Goal: Task Accomplishment & Management: Complete application form

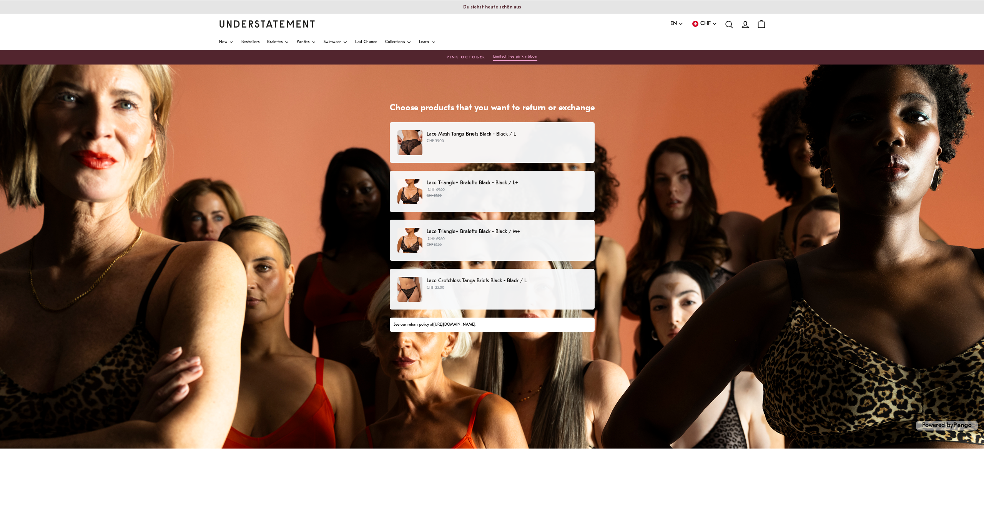
click at [497, 138] on p "CHF 39.00" at bounding box center [507, 141] width 160 height 6
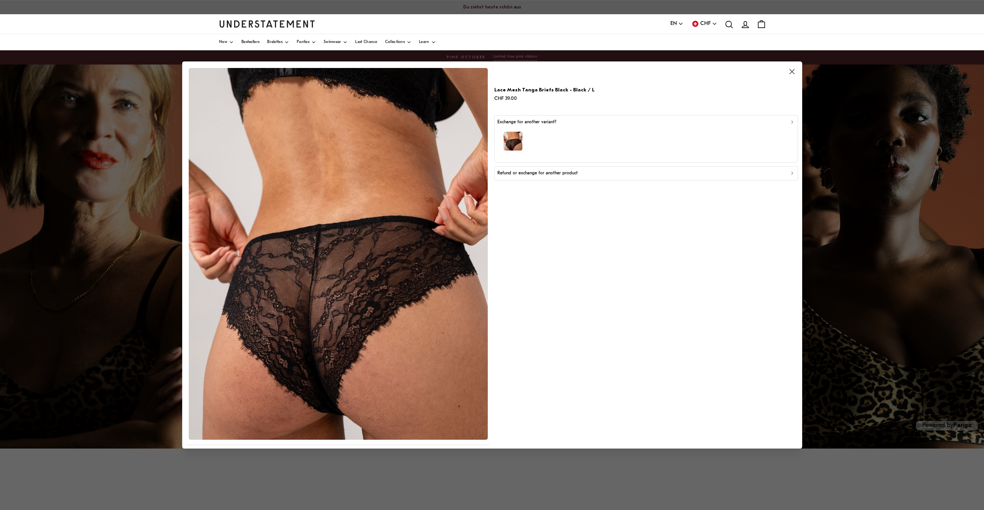
click at [563, 173] on p "Refund or exchange for another product" at bounding box center [537, 173] width 80 height 7
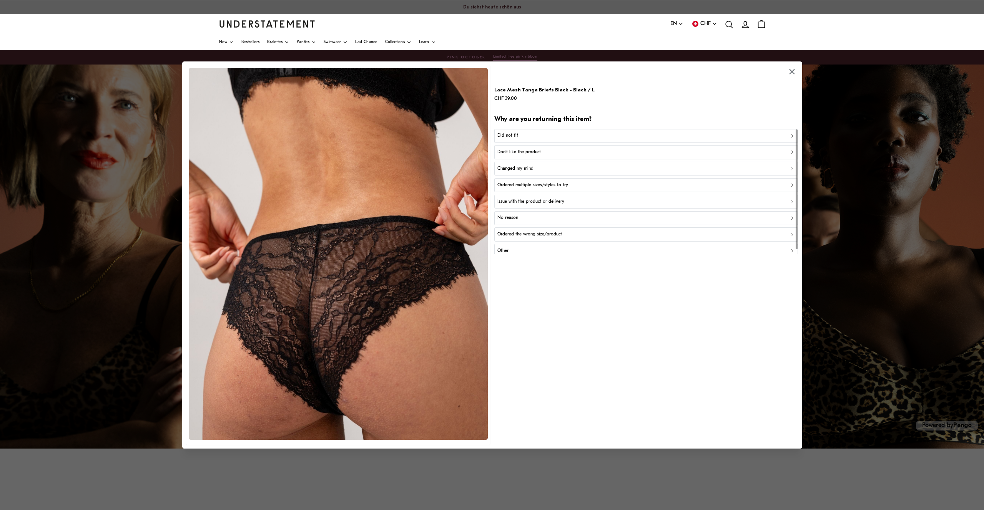
click at [563, 135] on div "Did not fit" at bounding box center [645, 135] width 297 height 7
click at [548, 168] on p "Did not fit for other reasons" at bounding box center [525, 168] width 56 height 7
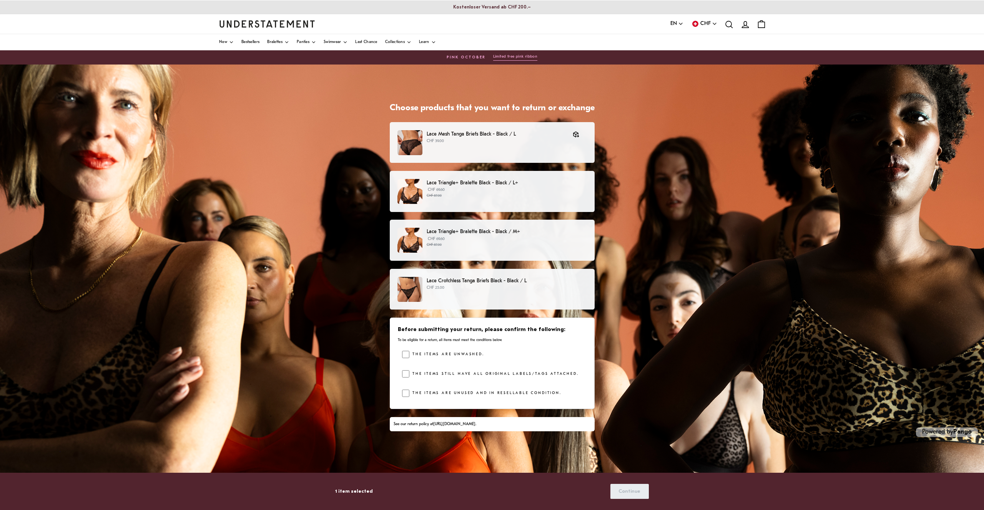
click at [496, 191] on p "CHF 69.60 CHF 87.00" at bounding box center [507, 193] width 160 height 12
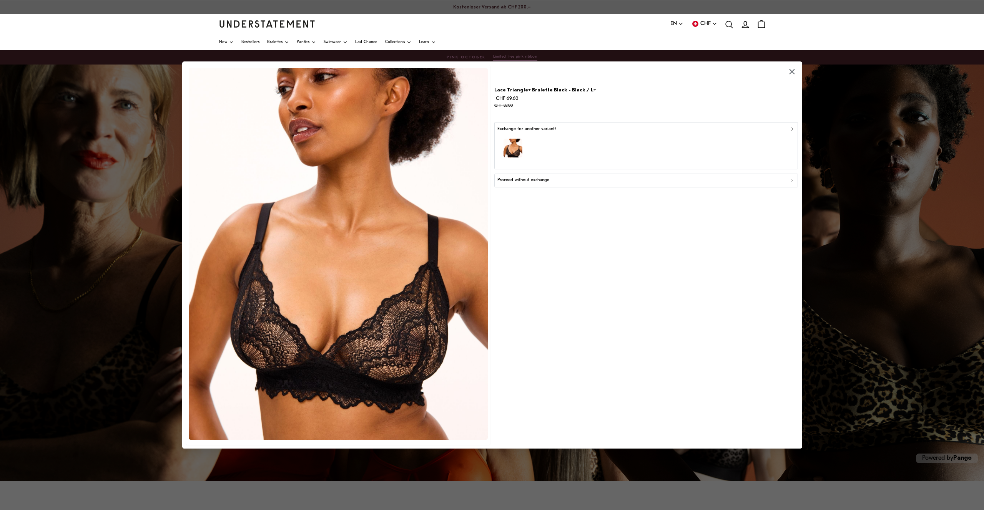
click at [555, 179] on div "Proceed without exchange" at bounding box center [645, 180] width 297 height 7
click at [535, 141] on div "Did not fit" at bounding box center [645, 142] width 297 height 7
click at [532, 156] on div "Too big" at bounding box center [645, 159] width 297 height 7
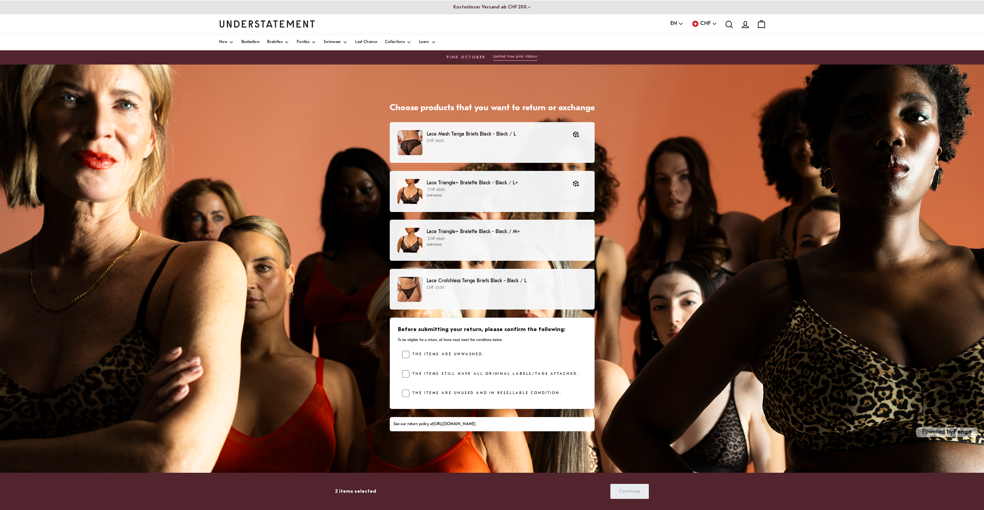
click at [488, 282] on p "Lace Crotchless Tanga Briefs Black - Black / L" at bounding box center [507, 281] width 160 height 8
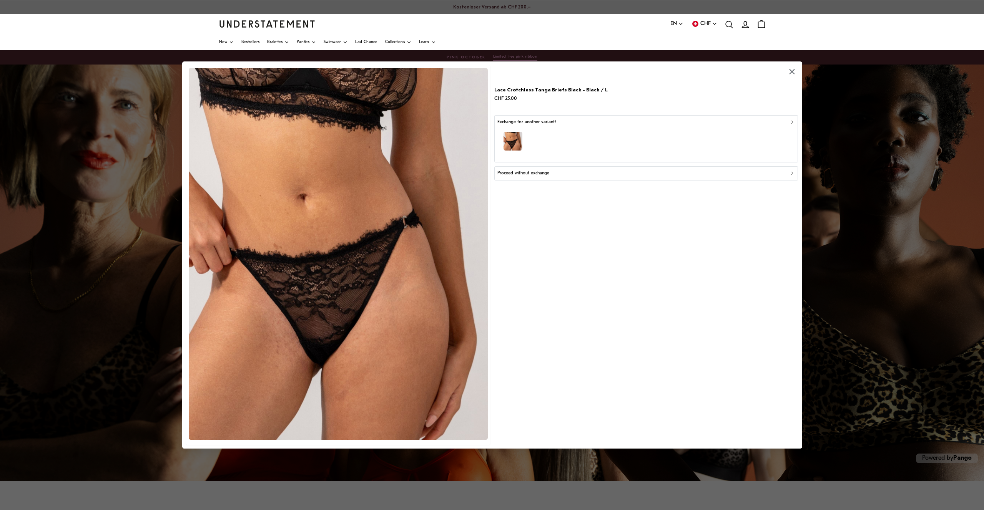
click at [555, 173] on div "Proceed without exchange" at bounding box center [645, 173] width 297 height 7
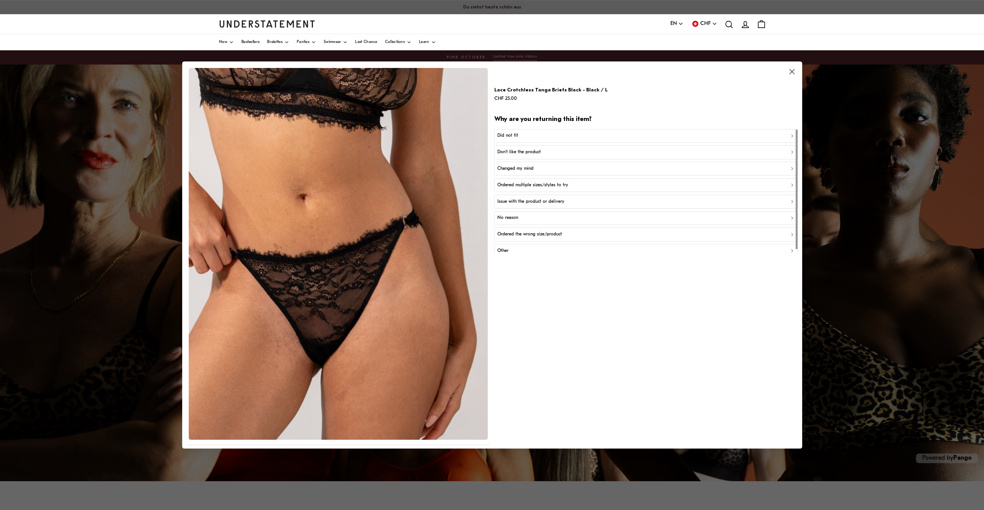
click at [529, 137] on div "Did not fit" at bounding box center [645, 135] width 297 height 7
click at [541, 169] on p "Did not fit for other reasons" at bounding box center [525, 168] width 56 height 7
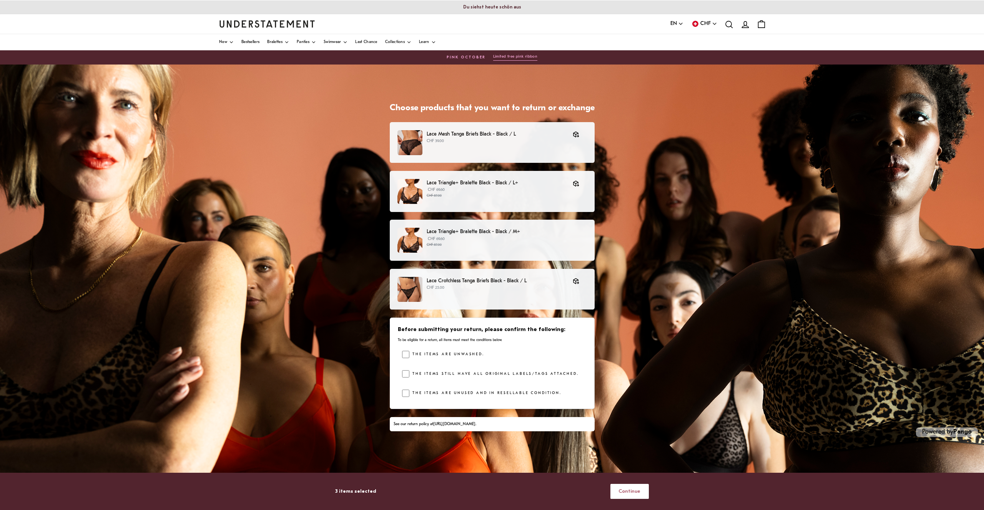
click at [637, 495] on span "Continue" at bounding box center [629, 492] width 22 height 14
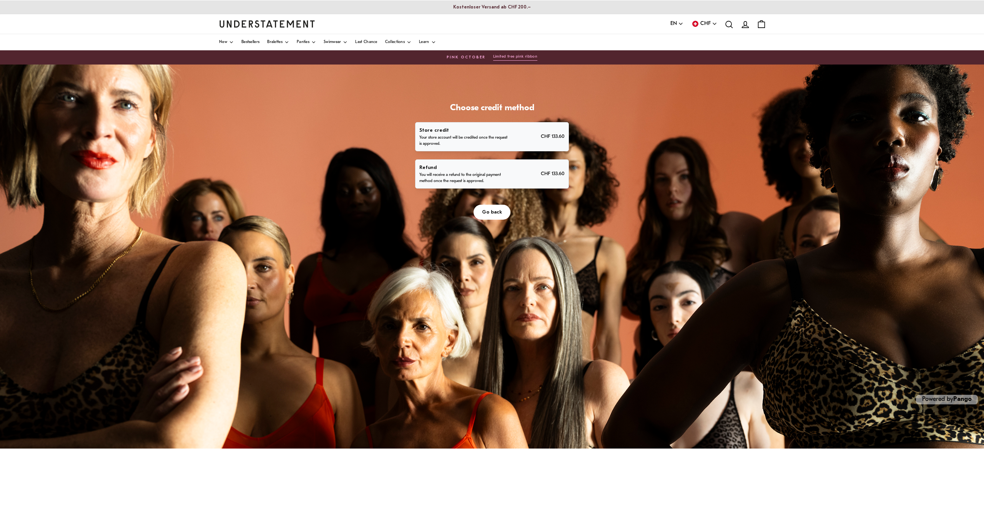
click at [492, 173] on p "You will receive a refund to the original payment method once the request is ap…" at bounding box center [463, 178] width 89 height 12
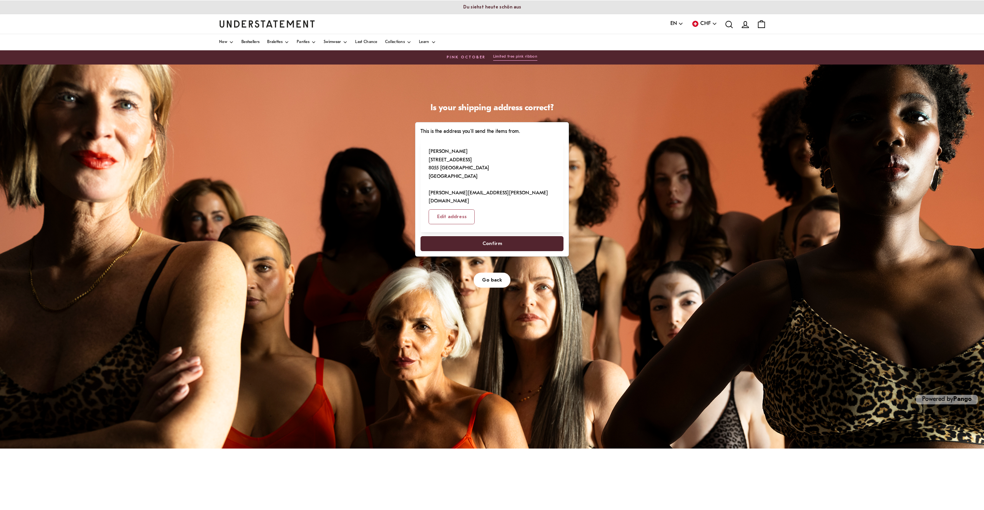
click at [499, 237] on span "Confirm" at bounding box center [492, 244] width 20 height 14
select select "**"
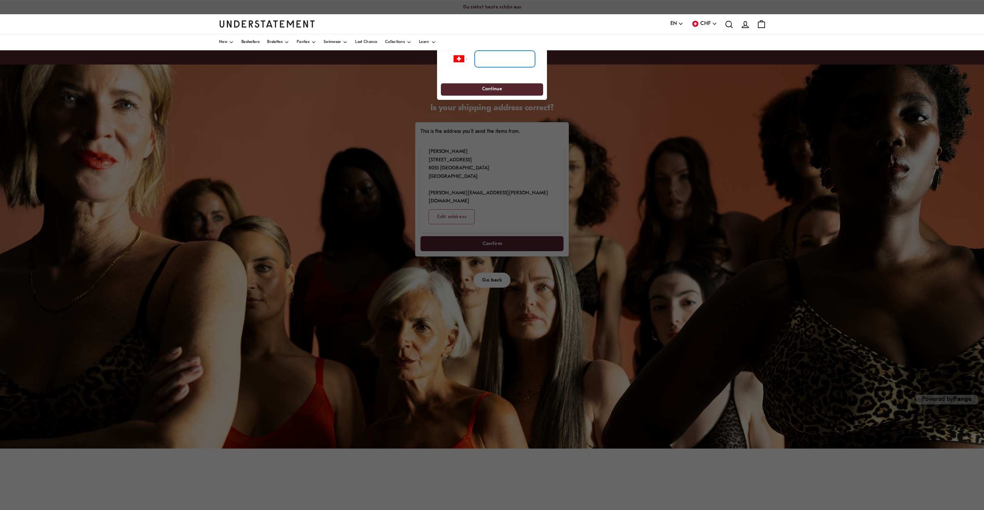
click at [500, 63] on input "tel" at bounding box center [505, 59] width 60 height 17
type input "*********"
click at [502, 89] on span "Continue" at bounding box center [492, 90] width 88 height 12
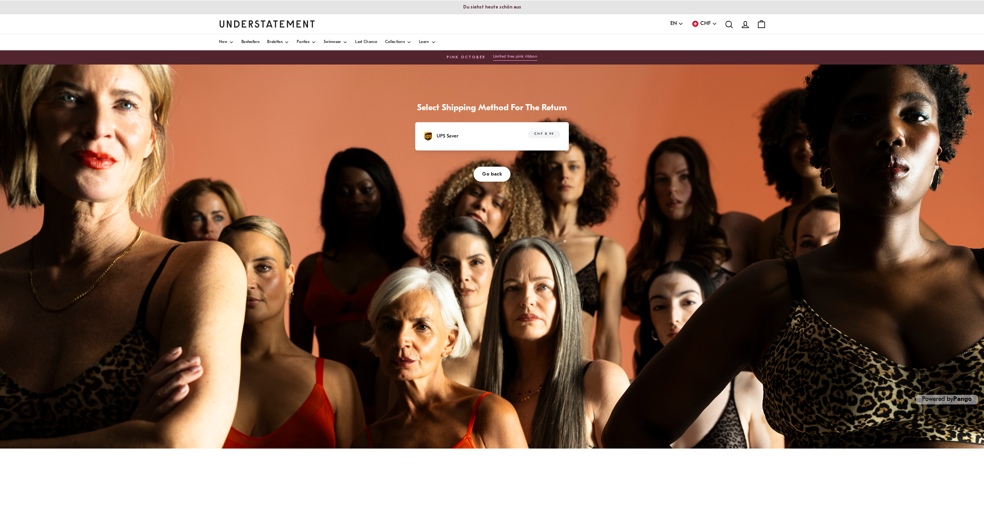
click at [497, 139] on div "UPS Saver CHF 8.99" at bounding box center [492, 137] width 137 height 12
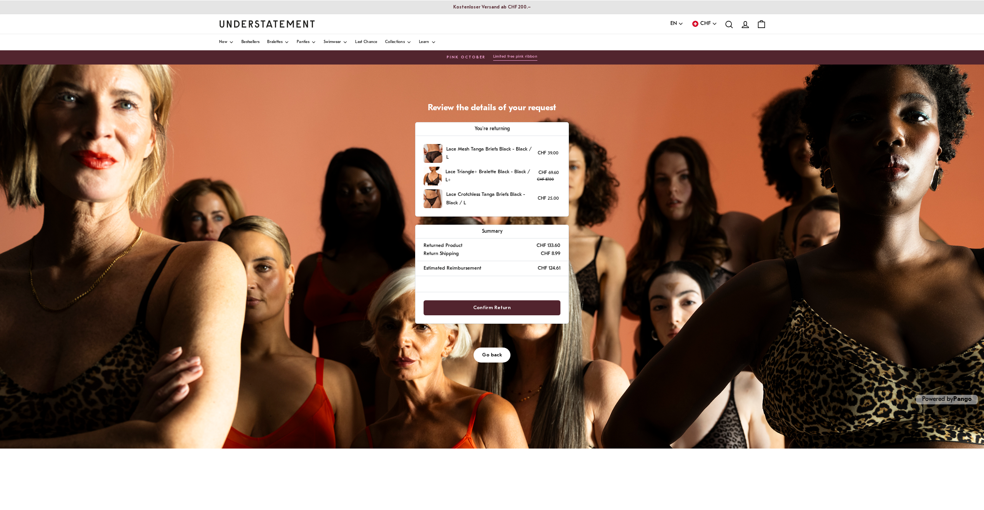
drag, startPoint x: 507, startPoint y: 302, endPoint x: 510, endPoint y: 289, distance: 13.5
click at [510, 289] on div "Summary Returned Product CHF 133.60 Return Shipping CHF 8.99 Estimated Reimburs…" at bounding box center [492, 274] width 154 height 99
click at [496, 306] on span "Confirm Return" at bounding box center [492, 308] width 38 height 14
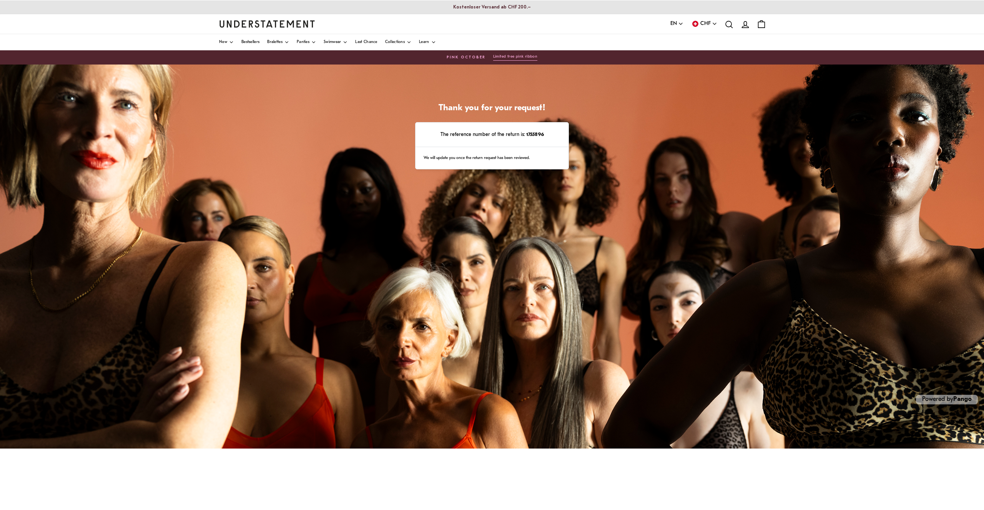
click at [535, 133] on strong "1755896" at bounding box center [534, 134] width 19 height 5
